Goal: Check status: Check status

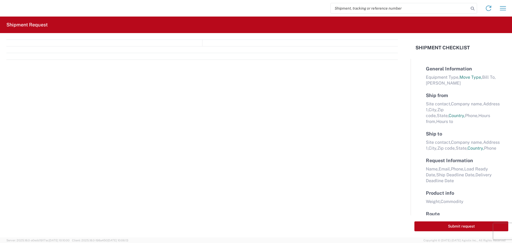
select select "FULL"
select select "LBS"
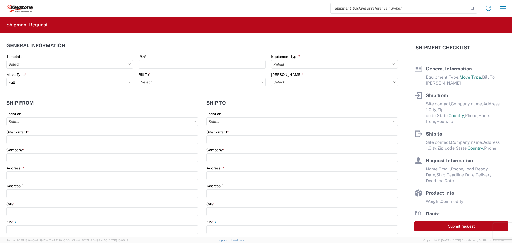
click at [373, 7] on input "search" at bounding box center [400, 8] width 138 height 10
type input "56690154"
click at [472, 7] on icon at bounding box center [472, 8] width 7 height 7
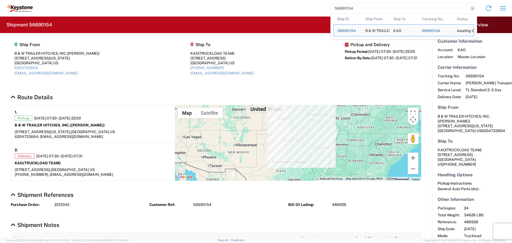
click at [363, 93] on agx-collapsable-section "Route Details 1. Pickup [DATE] 07:30 - [DATE] 22:00 B & W TRAILER HITCHES, INC.…" at bounding box center [216, 137] width 432 height 97
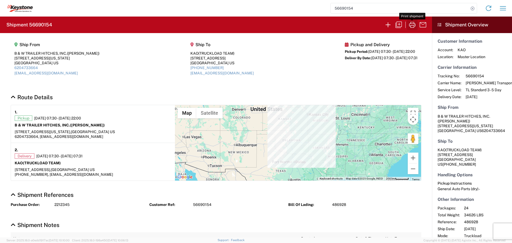
click at [413, 23] on icon "button" at bounding box center [412, 25] width 9 height 9
